Goal: Communication & Community: Answer question/provide support

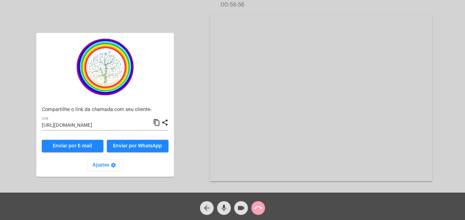
click at [259, 210] on mat-icon "call_end" at bounding box center [258, 208] width 8 height 8
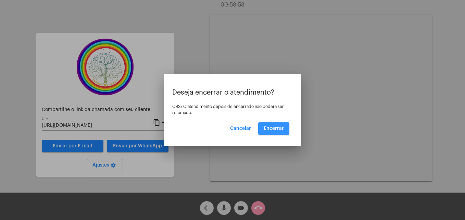
click at [272, 129] on span "Encerrar" at bounding box center [274, 128] width 20 height 5
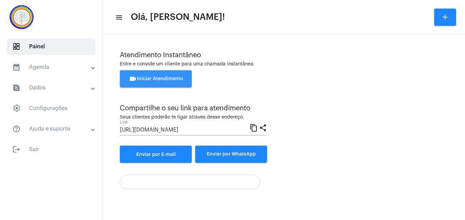
click at [159, 79] on span "videocam Iniciar Atendimento" at bounding box center [156, 78] width 54 height 5
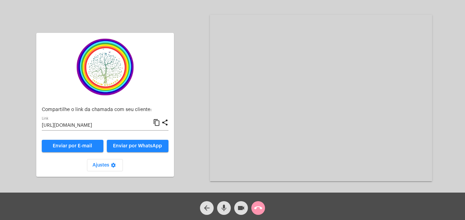
click at [158, 123] on mat-icon "content_copy" at bounding box center [156, 122] width 7 height 8
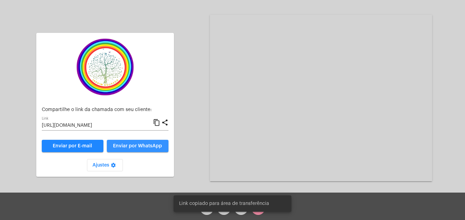
click at [154, 145] on span "Enviar por WhatsApp" at bounding box center [137, 145] width 49 height 5
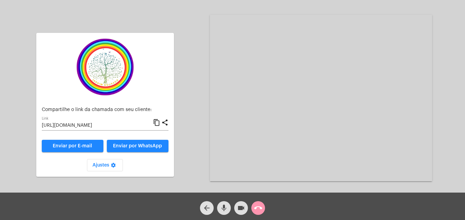
click at [156, 121] on mat-icon "content_copy" at bounding box center [156, 122] width 7 height 8
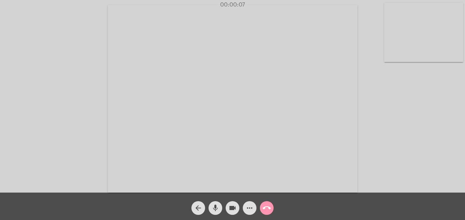
click at [391, 50] on video at bounding box center [423, 32] width 79 height 59
click at [188, 185] on video at bounding box center [295, 97] width 250 height 187
click at [266, 208] on mat-icon "call_end" at bounding box center [267, 208] width 8 height 8
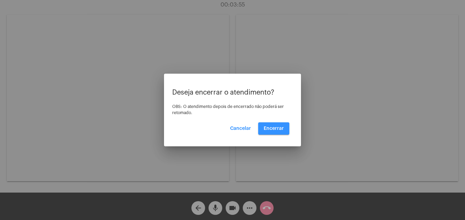
click at [271, 130] on span "Encerrar" at bounding box center [274, 128] width 20 height 5
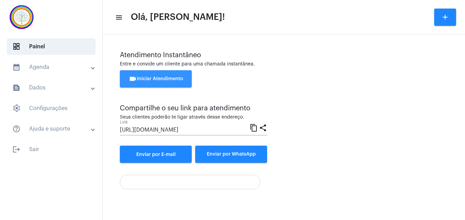
click at [167, 81] on span "videocam Iniciar Atendimento" at bounding box center [156, 78] width 54 height 5
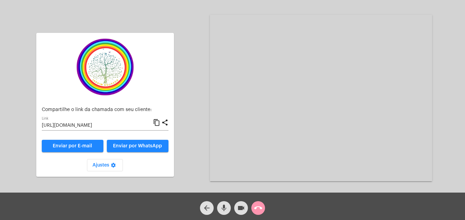
click at [157, 124] on mat-icon "content_copy" at bounding box center [156, 122] width 7 height 8
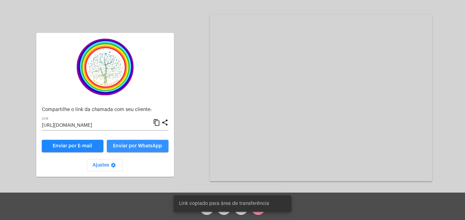
click at [148, 143] on span "Enviar por WhatsApp" at bounding box center [137, 145] width 49 height 5
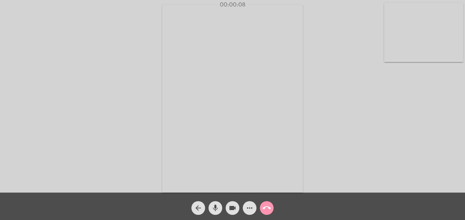
click at [392, 55] on video at bounding box center [423, 32] width 79 height 59
click at [189, 180] on video at bounding box center [295, 97] width 250 height 187
